Goal: Information Seeking & Learning: Learn about a topic

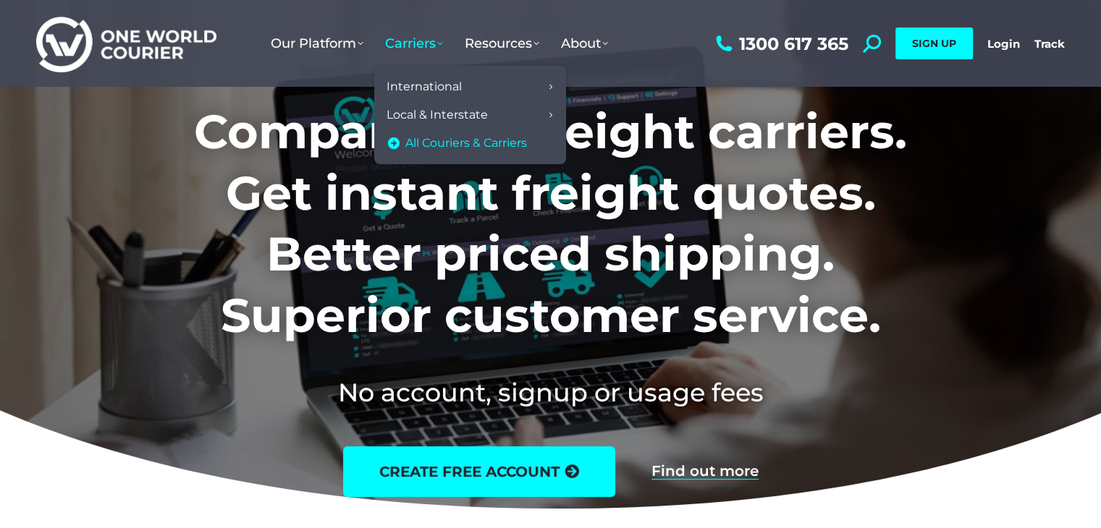
click at [431, 137] on span "All Couriers & Carriers" at bounding box center [466, 143] width 122 height 15
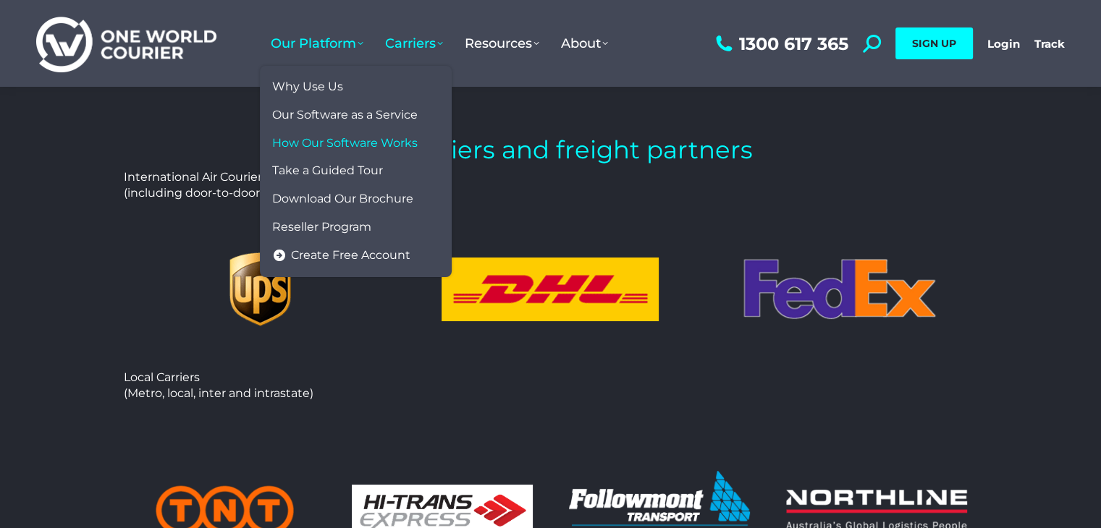
click at [336, 141] on span "How Our Software Works" at bounding box center [344, 143] width 145 height 15
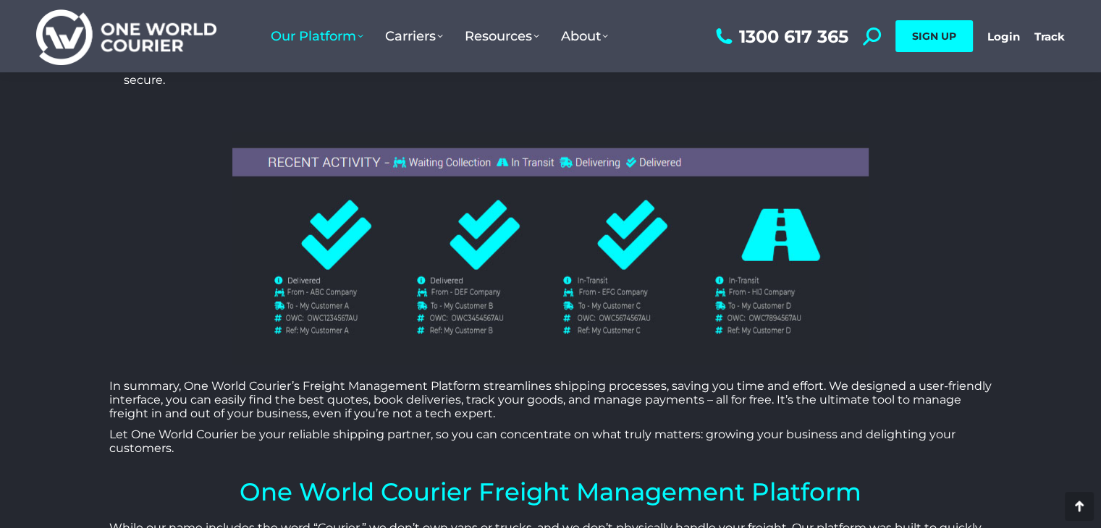
scroll to position [2988, 0]
